Goal: Transaction & Acquisition: Purchase product/service

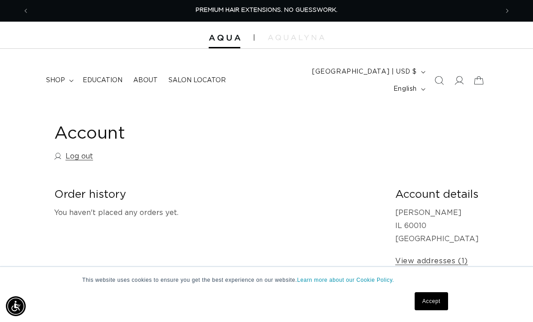
click at [55, 76] on span "shop" at bounding box center [55, 80] width 19 height 8
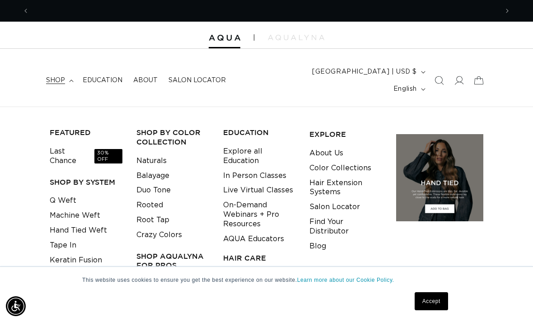
scroll to position [0, 469]
click at [56, 144] on link "Last Chance 30% OFF" at bounding box center [86, 156] width 73 height 24
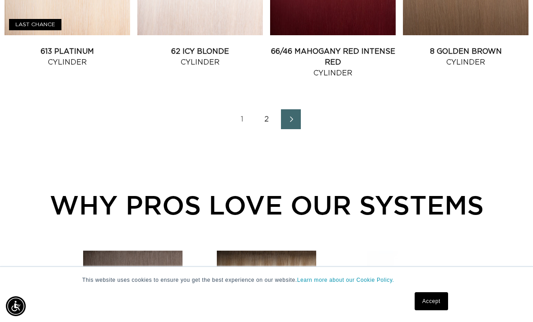
scroll to position [0, 938]
click at [297, 117] on icon "Next page" at bounding box center [291, 120] width 11 height 6
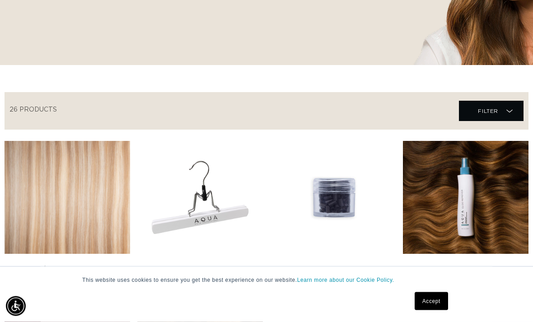
scroll to position [246, 0]
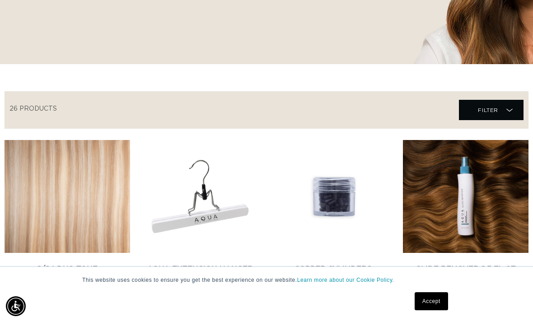
click at [66, 264] on link "8/24 Duo Tone Cylinder" at bounding box center [68, 275] width 126 height 22
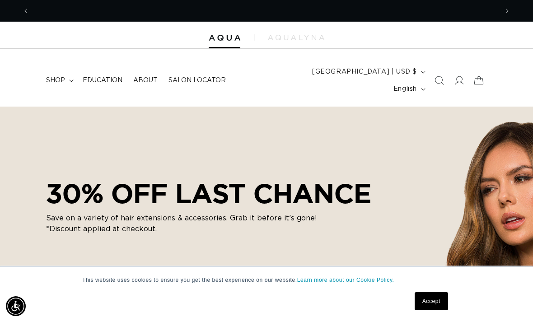
scroll to position [0, 938]
click at [56, 76] on span "shop" at bounding box center [55, 80] width 19 height 8
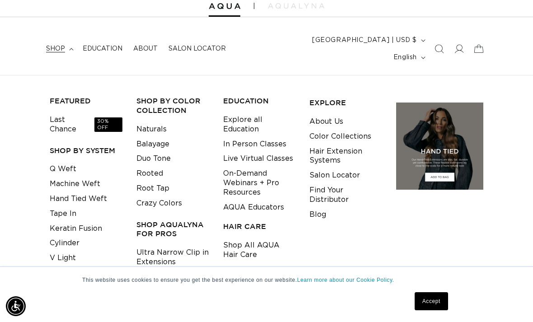
click at [58, 207] on link "Tape In" at bounding box center [63, 214] width 27 height 15
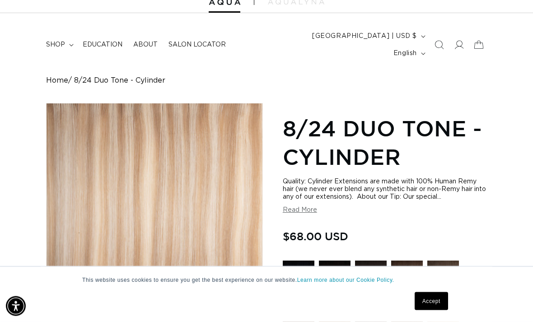
scroll to position [36, 0]
click at [311, 207] on button "Read More" at bounding box center [300, 211] width 34 height 8
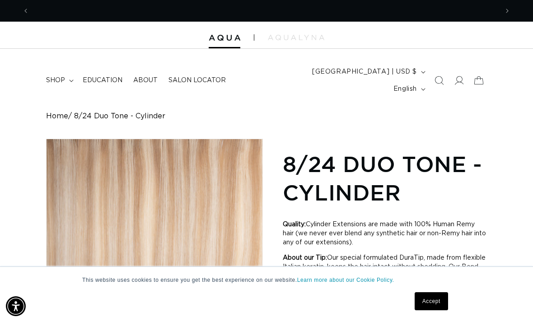
scroll to position [0, 469]
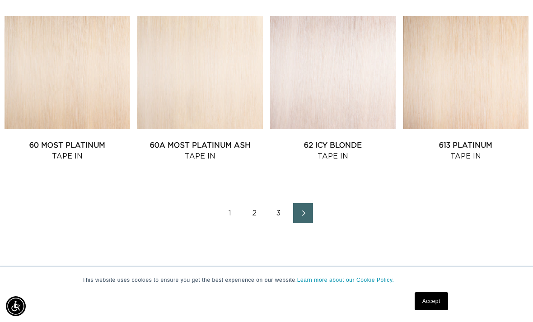
click at [180, 140] on link "60A Most Platinum Ash Tape In" at bounding box center [200, 151] width 126 height 22
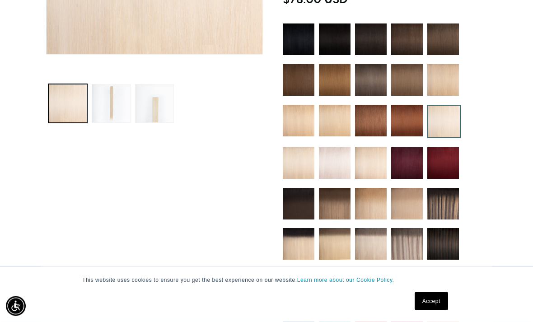
scroll to position [301, 0]
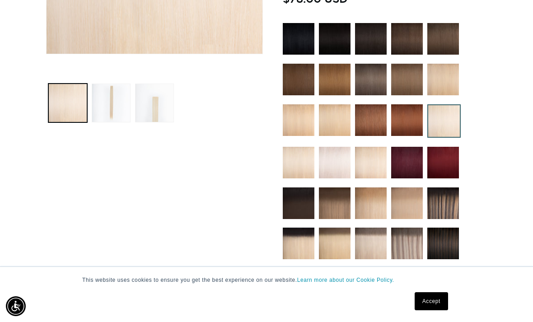
click at [410, 278] on img at bounding box center [407, 284] width 32 height 32
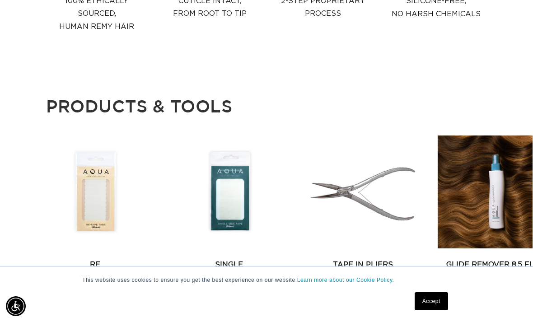
scroll to position [0, 469]
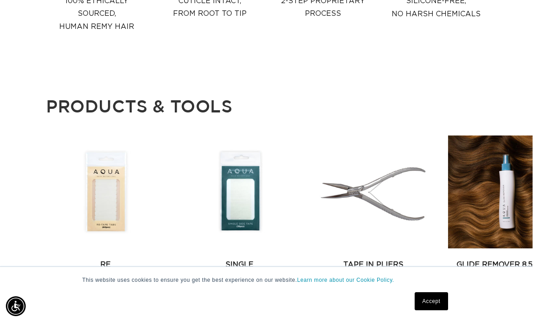
click at [399, 259] on link "Tape In Pliers" at bounding box center [374, 264] width 118 height 11
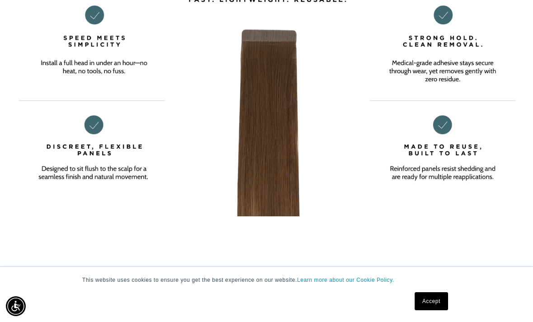
scroll to position [0, 0]
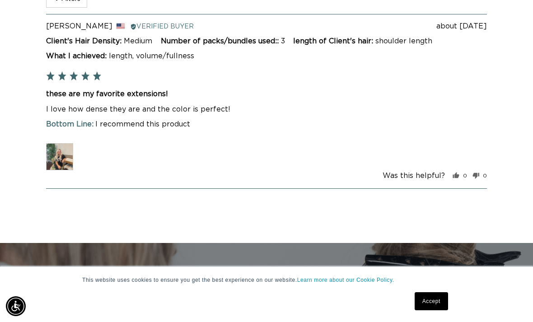
click at [62, 143] on img at bounding box center [59, 156] width 27 height 27
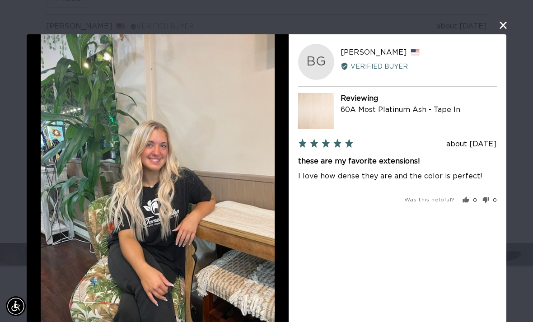
click at [503, 31] on button "close this modal window" at bounding box center [503, 25] width 11 height 11
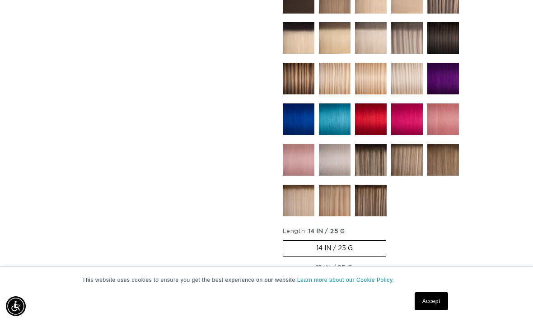
scroll to position [0, 938]
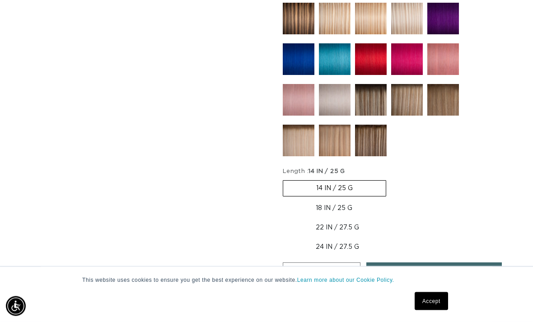
click at [344, 201] on label "18 IN / 25 G Variant sold out or unavailable" at bounding box center [334, 208] width 103 height 15
click at [391, 179] on input "18 IN / 25 G Variant sold out or unavailable" at bounding box center [391, 179] width 0 height 0
radio input "true"
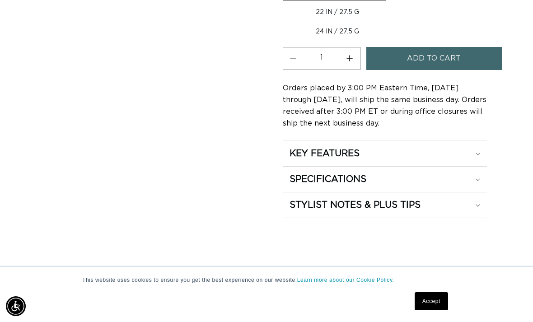
scroll to position [0, 938]
click at [484, 197] on summary "STYLIST NOTES & PLUS TIPS" at bounding box center [385, 205] width 204 height 25
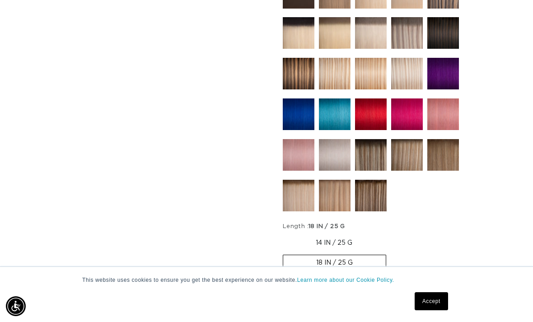
scroll to position [0, 0]
click at [349, 275] on label "22 IN / 27.5 G Variant sold out or unavailable" at bounding box center [337, 282] width 109 height 15
click at [391, 254] on input "22 IN / 27.5 G Variant sold out or unavailable" at bounding box center [391, 253] width 0 height 0
radio input "true"
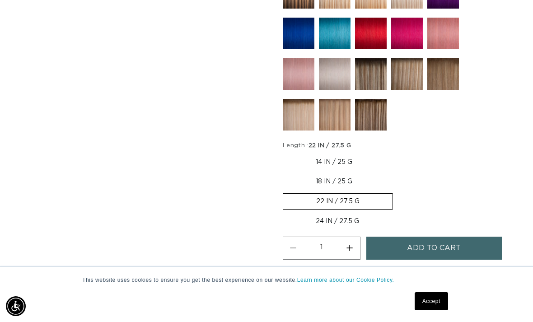
scroll to position [0, 469]
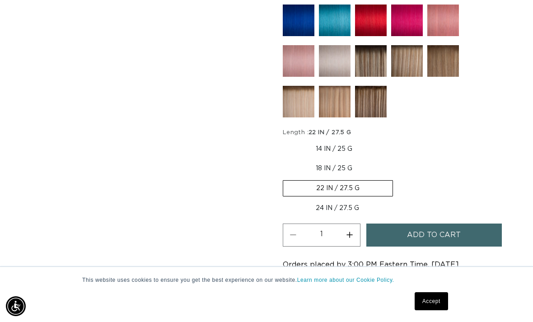
click at [351, 161] on label "18 IN / 25 G Variant sold out or unavailable" at bounding box center [334, 168] width 103 height 15
click at [390, 140] on input "18 IN / 25 G Variant sold out or unavailable" at bounding box center [390, 140] width 0 height 0
radio input "true"
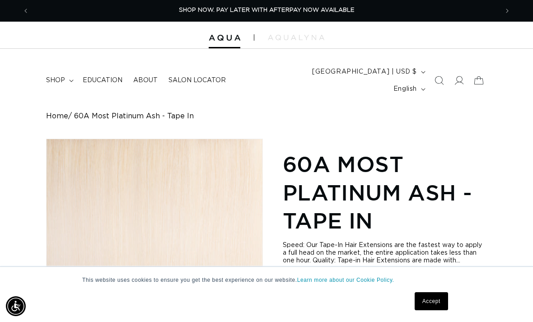
scroll to position [0, 0]
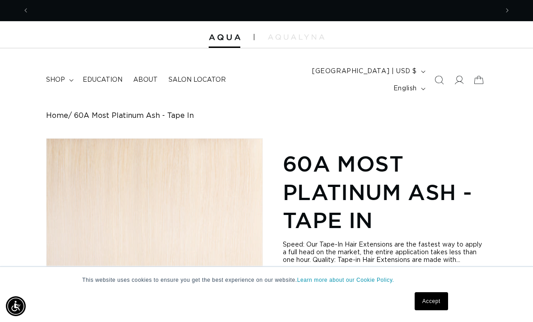
click at [52, 70] on summary "shop" at bounding box center [59, 79] width 37 height 19
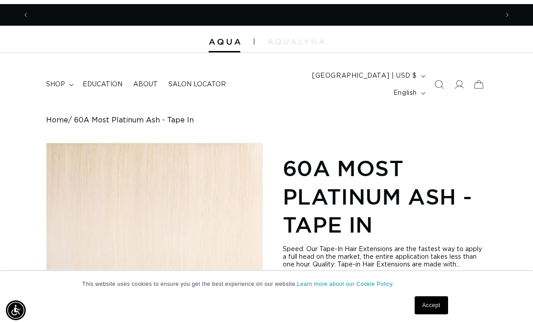
scroll to position [0, 469]
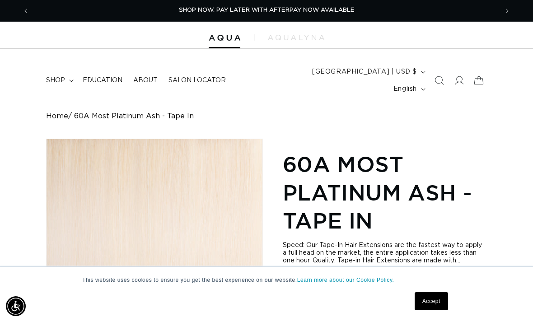
click at [54, 76] on span "shop" at bounding box center [55, 80] width 19 height 8
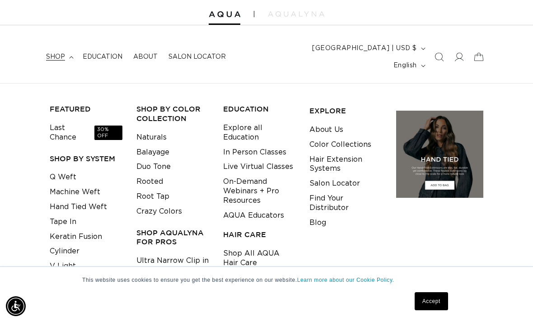
scroll to position [0, 938]
click at [175, 278] on link "Aura Extensions" at bounding box center [165, 285] width 59 height 15
click at [66, 244] on link "Cylinder" at bounding box center [65, 251] width 30 height 15
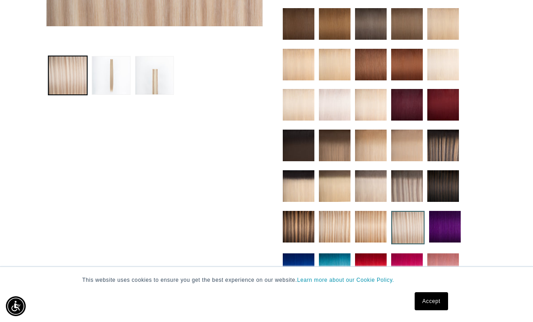
scroll to position [0, 469]
click at [152, 65] on button "Load image 3 in gallery view" at bounding box center [154, 75] width 39 height 39
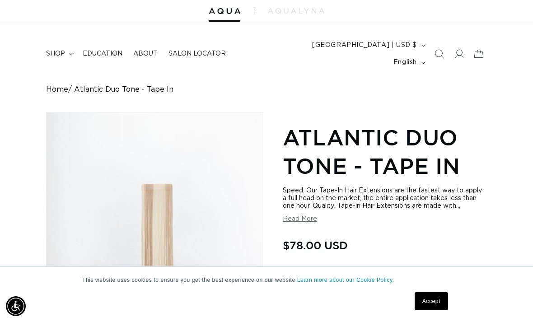
scroll to position [0, 0]
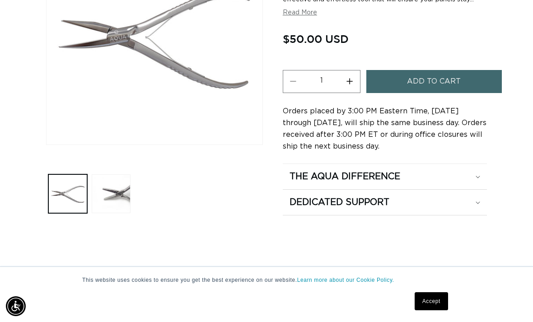
scroll to position [0, 469]
click at [95, 179] on button "Load image 2 in gallery view" at bounding box center [111, 193] width 39 height 39
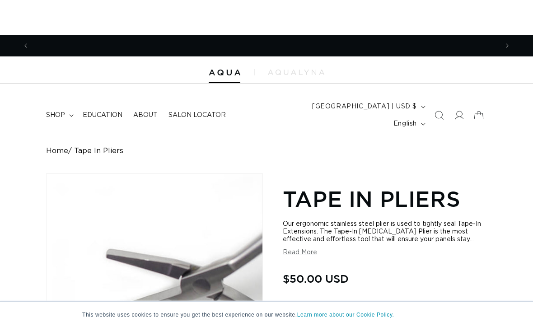
scroll to position [0, 938]
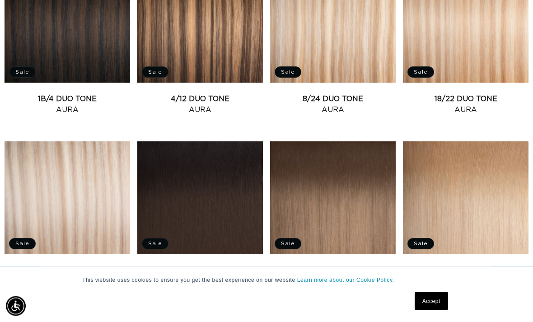
scroll to position [931, 0]
click at [67, 265] on link "Atlantic Duo Tone Aura" at bounding box center [68, 276] width 126 height 22
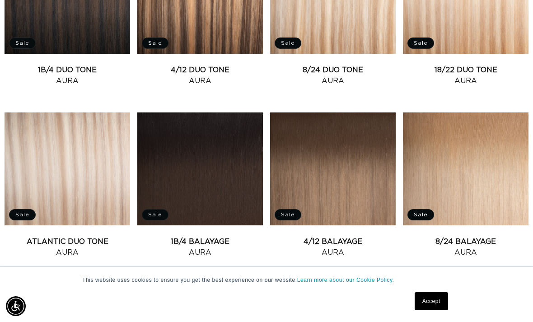
scroll to position [0, 938]
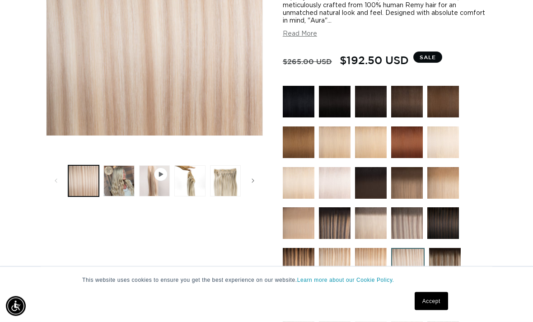
scroll to position [220, 0]
click at [225, 165] on button "Load image 4 in gallery view" at bounding box center [225, 180] width 31 height 31
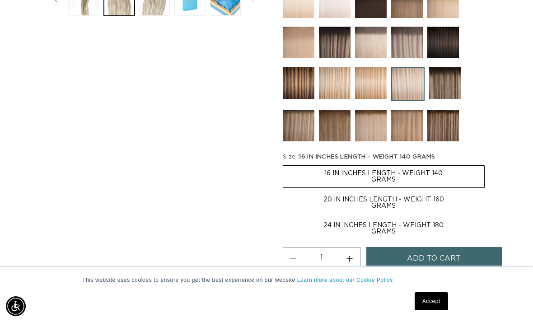
scroll to position [0, 938]
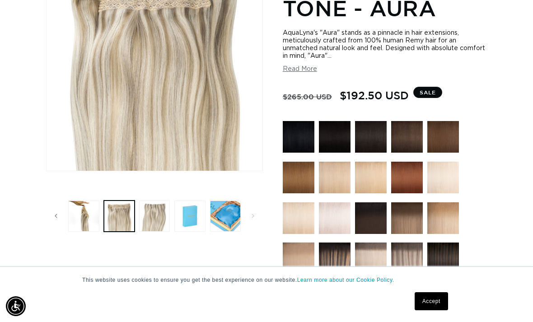
click at [156, 201] on button "Load image 5 in gallery view" at bounding box center [154, 216] width 31 height 31
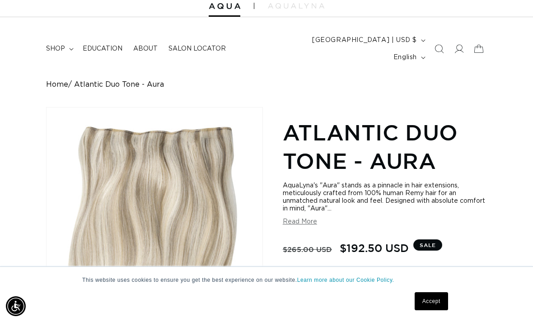
scroll to position [0, 0]
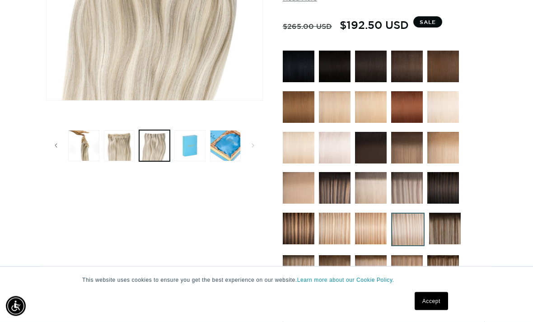
click at [221, 131] on button "Load image 7 in gallery view" at bounding box center [225, 146] width 31 height 31
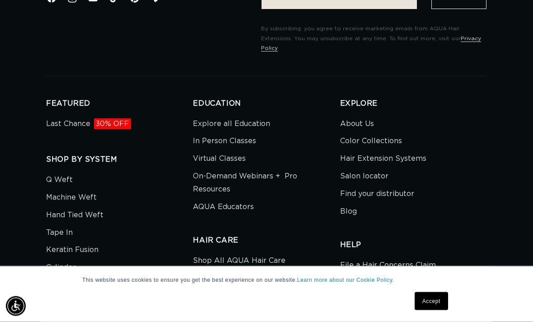
scroll to position [2010, 0]
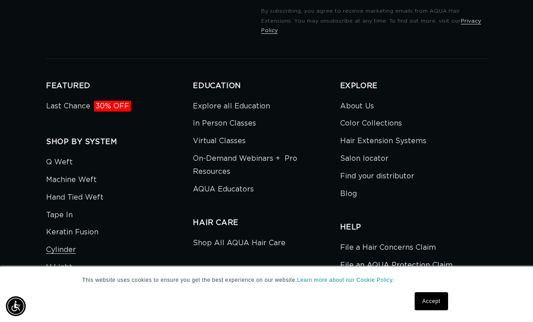
click at [210, 132] on link "Virtual Classes" at bounding box center [219, 141] width 53 height 18
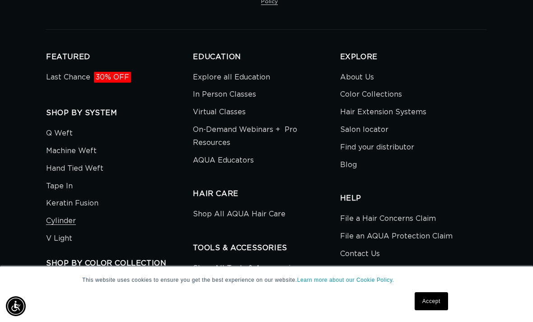
scroll to position [0, 0]
click at [63, 178] on link "Tape In" at bounding box center [59, 187] width 27 height 18
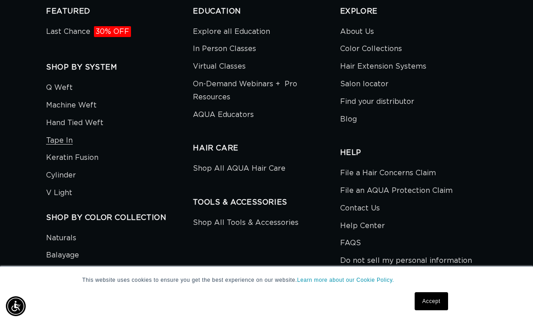
scroll to position [0, 938]
click at [223, 198] on div "TOOLS & ACCESSORIES Shop All Tools & Accessories" at bounding box center [266, 215] width 147 height 34
click at [230, 216] on link "Shop All Tools & Accessories" at bounding box center [246, 223] width 106 height 15
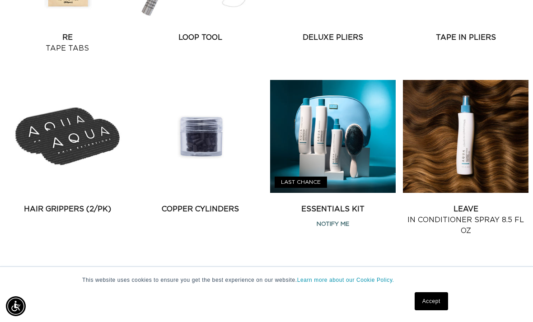
scroll to position [0, 469]
click at [346, 204] on link "Essentials Kit" at bounding box center [333, 209] width 126 height 11
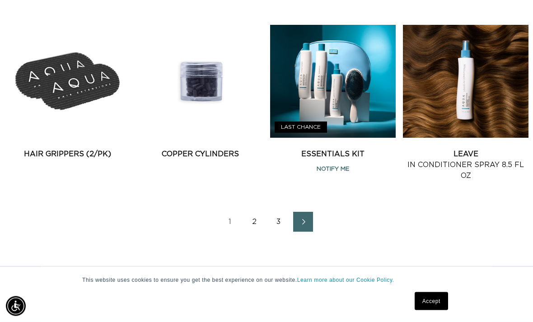
scroll to position [1087, 0]
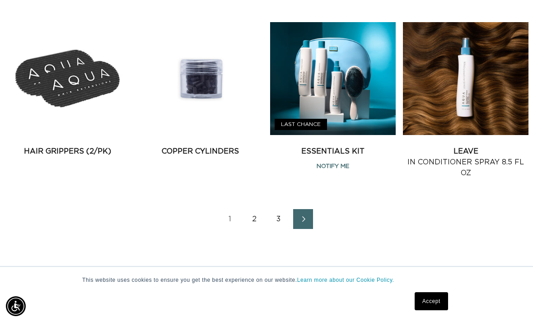
click at [321, 209] on ul "1 2 3" at bounding box center [267, 219] width 524 height 20
click at [312, 209] on link "Next page" at bounding box center [303, 219] width 20 height 20
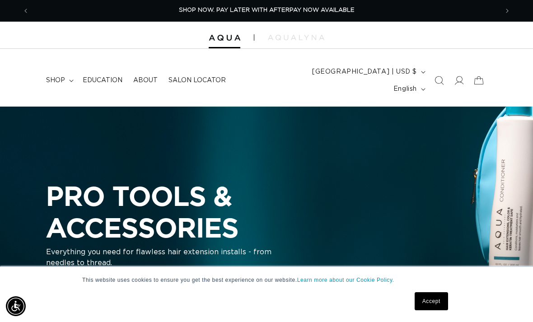
scroll to position [1116, 0]
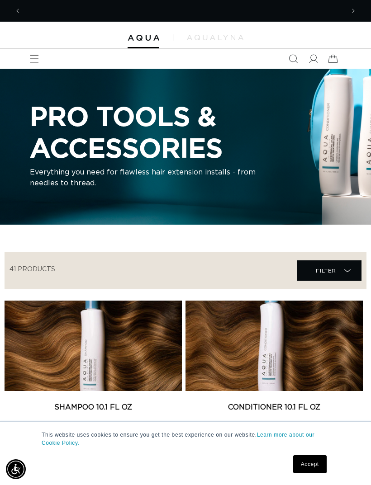
scroll to position [0, 645]
